Goal: Task Accomplishment & Management: Manage account settings

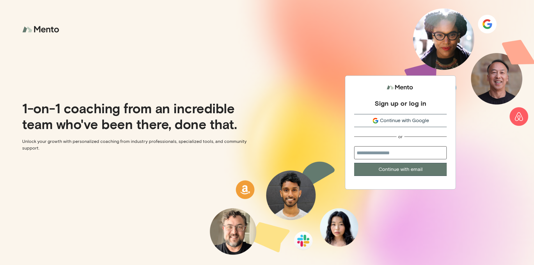
click at [405, 154] on input "email" at bounding box center [400, 152] width 93 height 13
type input "**********"
click at [354, 163] on button "Continue with email" at bounding box center [400, 169] width 93 height 13
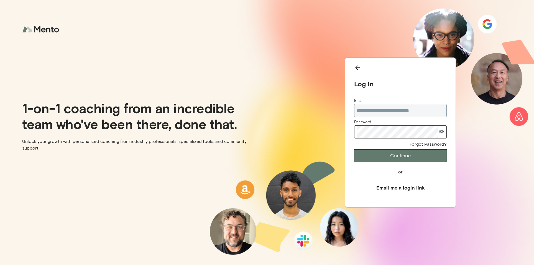
click at [354, 149] on button "Continue" at bounding box center [400, 155] width 93 height 13
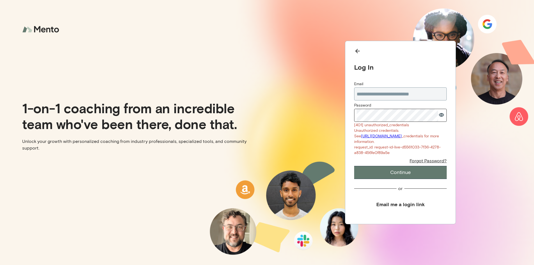
click at [354, 166] on button "Continue" at bounding box center [400, 172] width 93 height 13
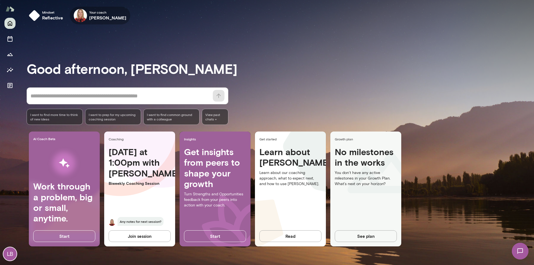
click at [0, 0] on icon "button" at bounding box center [0, 0] width 0 height 0
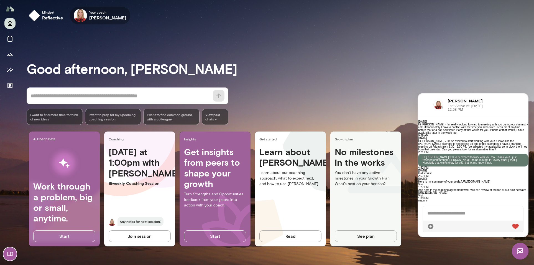
scroll to position [1704, 0]
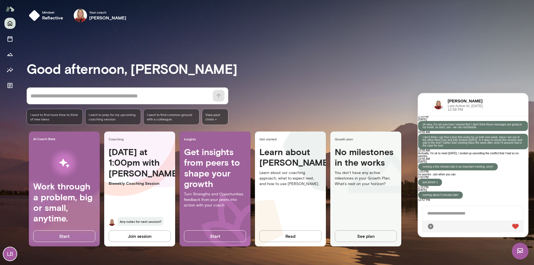
click at [477, 213] on div at bounding box center [473, 213] width 100 height 14
